Goal: Information Seeking & Learning: Learn about a topic

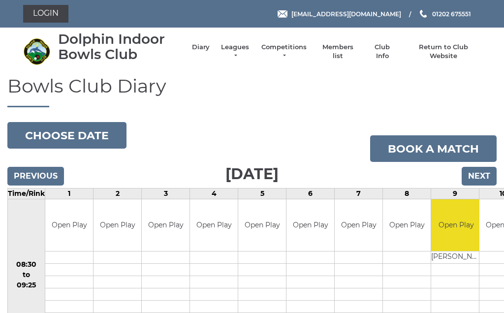
click at [245, 49] on link "Leagues" at bounding box center [235, 52] width 31 height 18
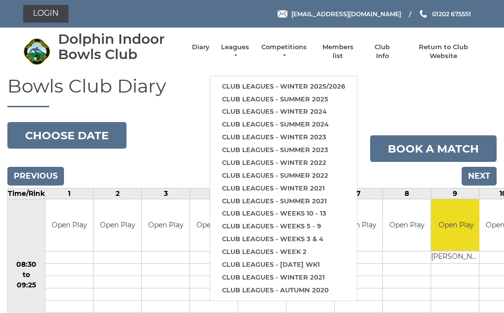
click at [275, 81] on link "Club leagues - Winter 2025/2026" at bounding box center [283, 86] width 147 height 13
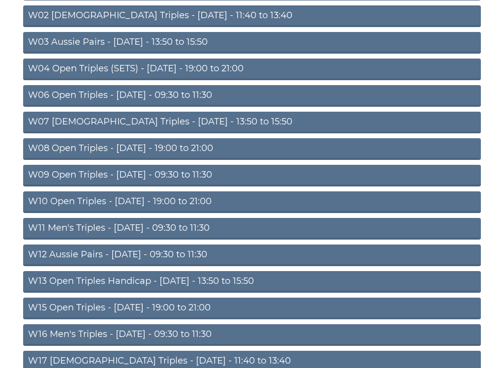
scroll to position [153, 0]
click at [191, 176] on link "W09 Open Triples - [DATE] - 09:30 to 11:30" at bounding box center [252, 176] width 458 height 22
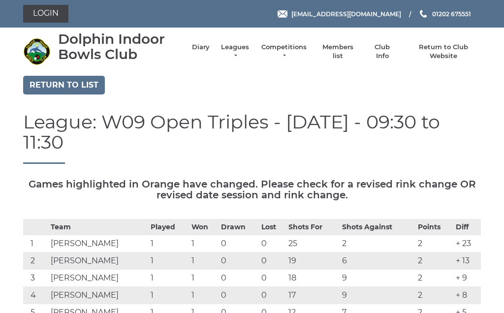
click at [240, 47] on li "Leagues Club leagues - Winter 2025/2026 Club leagues - Summer 2025 Club leagues…" at bounding box center [230, 52] width 41 height 28
click at [75, 84] on link "Return to list" at bounding box center [64, 85] width 82 height 19
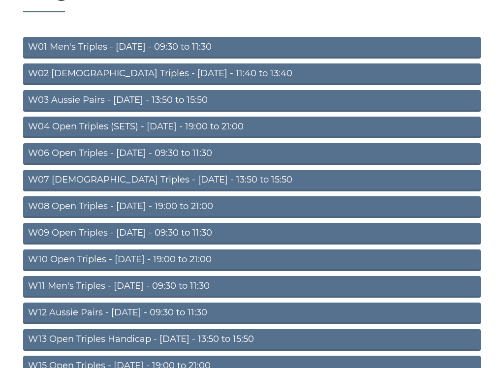
scroll to position [95, 0]
click at [167, 149] on link "W06 Open Triples - [DATE] - 09:30 to 11:30" at bounding box center [252, 154] width 458 height 22
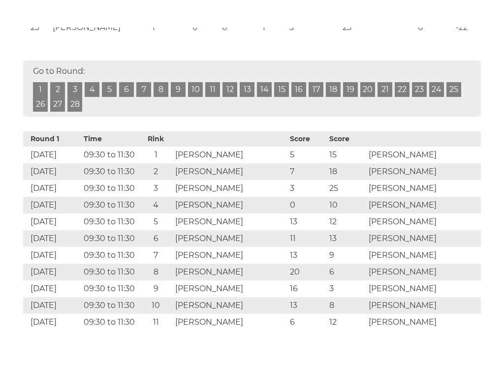
scroll to position [624, 0]
